Goal: Find specific page/section: Find specific page/section

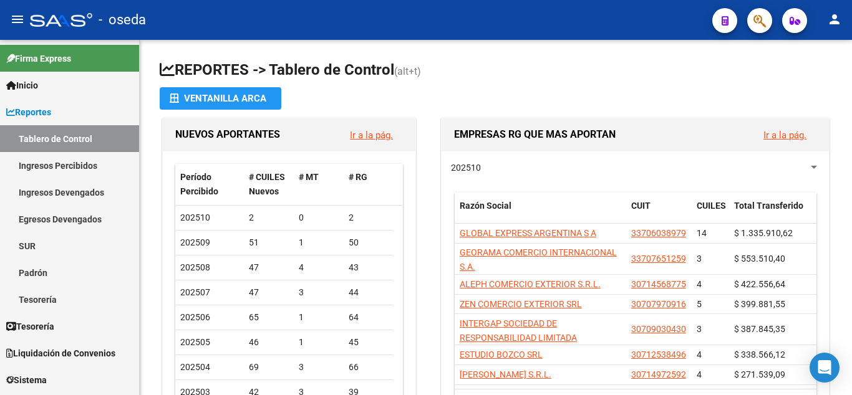
click at [763, 19] on icon "button" at bounding box center [759, 21] width 12 height 14
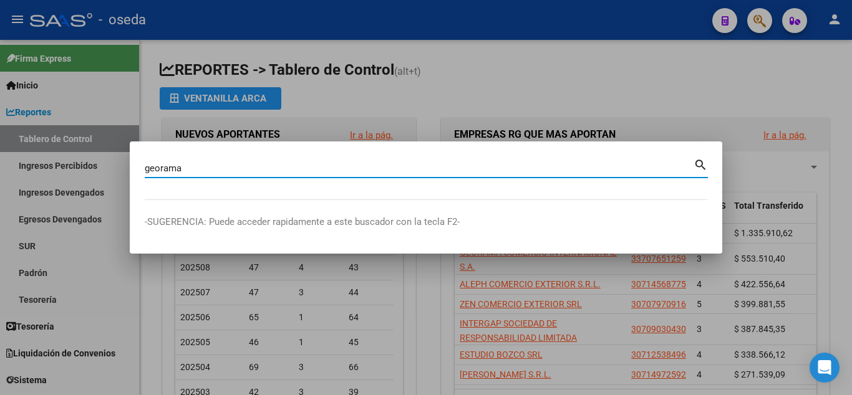
type input "georama"
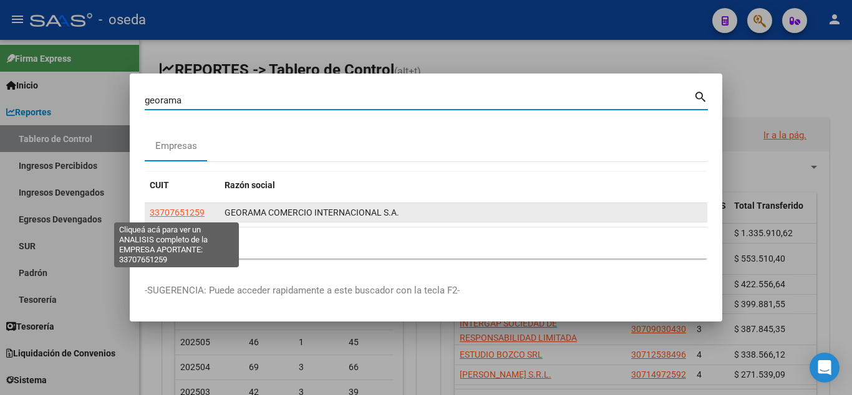
click at [169, 214] on span "33707651259" at bounding box center [177, 213] width 55 height 10
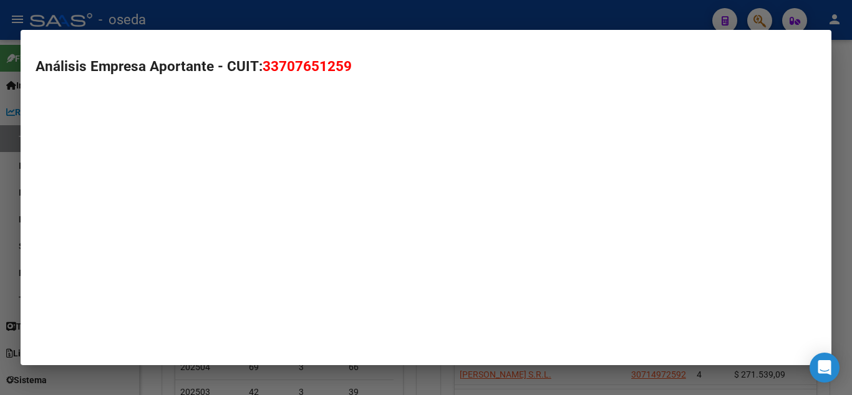
type textarea "33707651259"
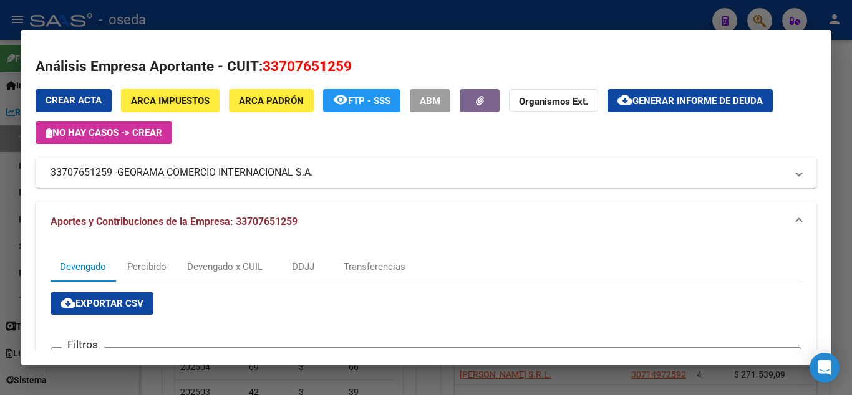
click at [482, 11] on div at bounding box center [426, 197] width 852 height 395
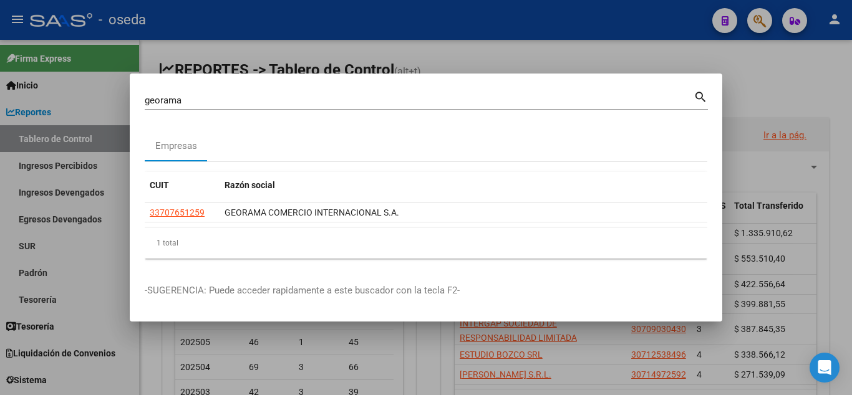
click at [186, 98] on input "georama" at bounding box center [419, 100] width 549 height 11
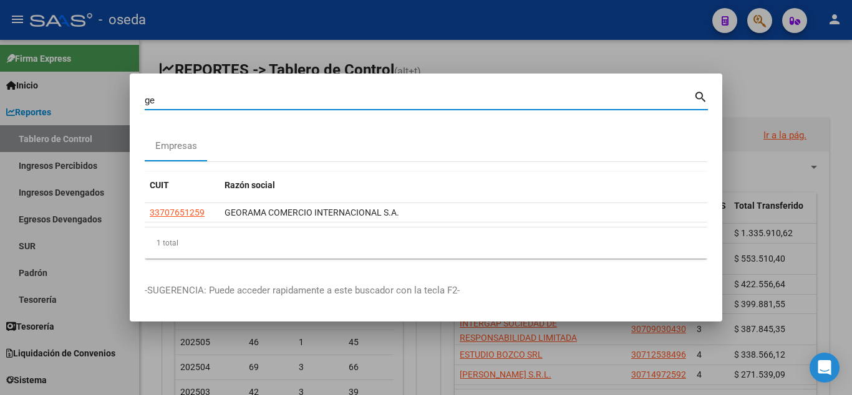
type input "g"
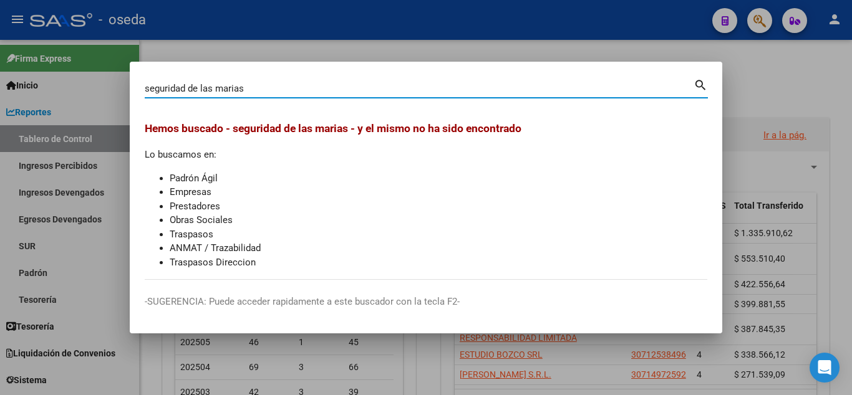
click at [186, 87] on input "seguridad de las marias" at bounding box center [419, 88] width 549 height 11
type input "d"
type input "organizacion"
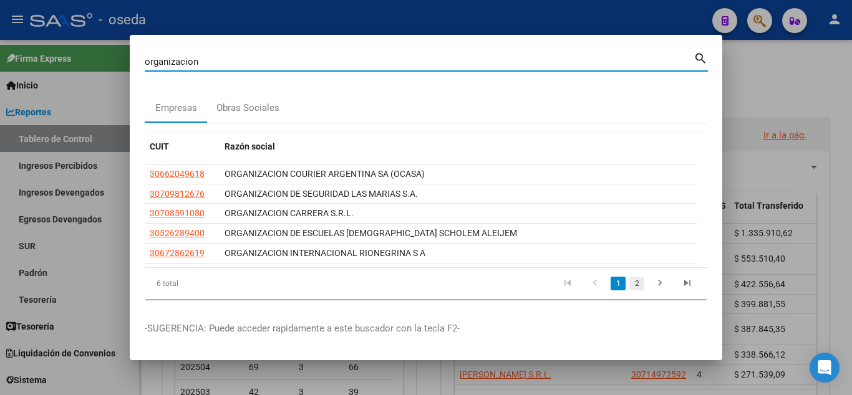
click at [629, 282] on link "2" at bounding box center [636, 284] width 15 height 14
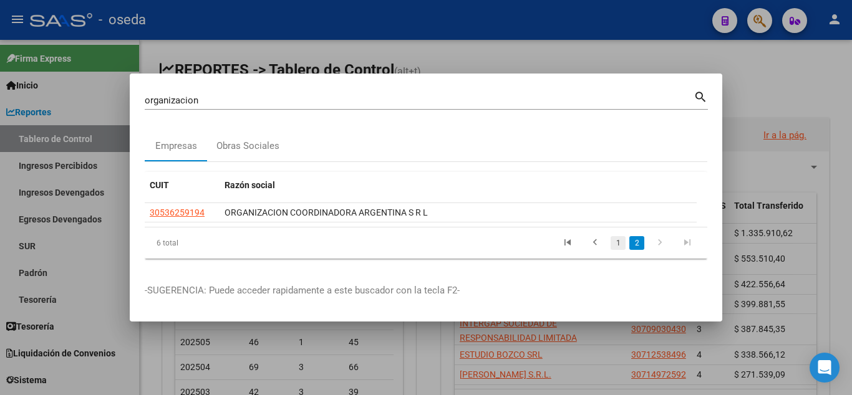
click at [618, 244] on link "1" at bounding box center [617, 243] width 15 height 14
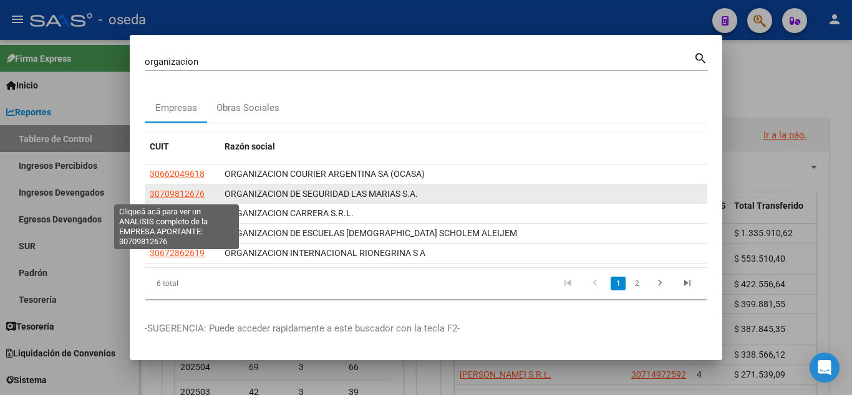
click at [178, 197] on span "30709812676" at bounding box center [177, 194] width 55 height 10
type textarea "30709812676"
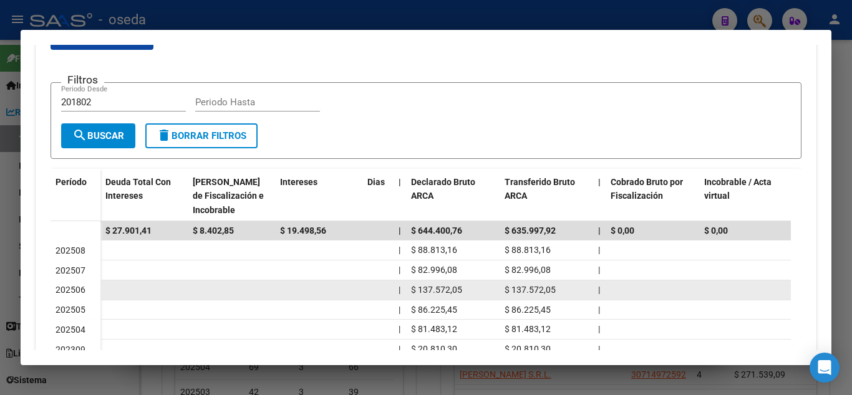
scroll to position [337, 0]
